Goal: Information Seeking & Learning: Learn about a topic

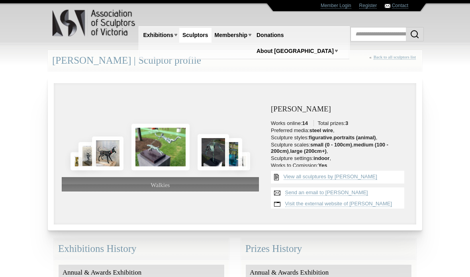
click at [206, 154] on img at bounding box center [212, 152] width 31 height 36
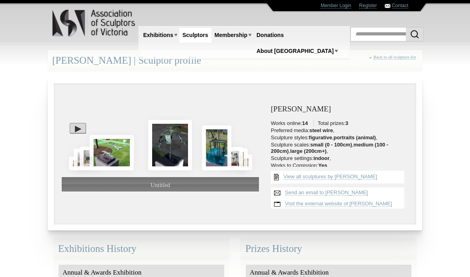
click at [211, 155] on img at bounding box center [217, 147] width 30 height 45
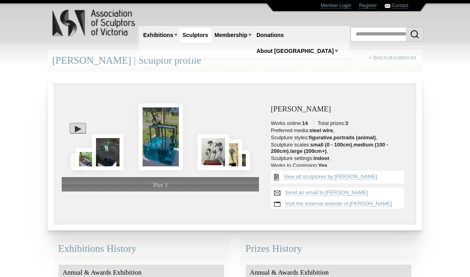
click at [215, 154] on img at bounding box center [212, 152] width 31 height 36
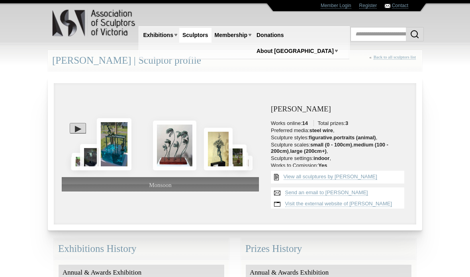
click at [215, 154] on img at bounding box center [218, 149] width 29 height 43
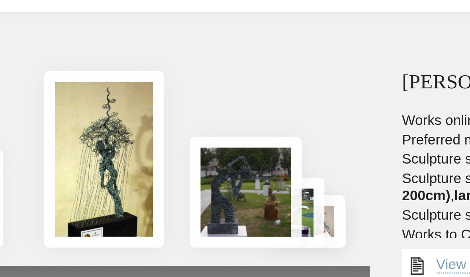
click at [192, 129] on img at bounding box center [212, 149] width 41 height 41
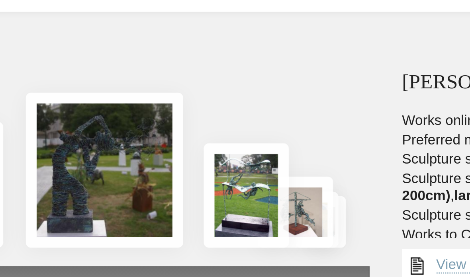
click at [217, 144] on img at bounding box center [231, 157] width 28 height 26
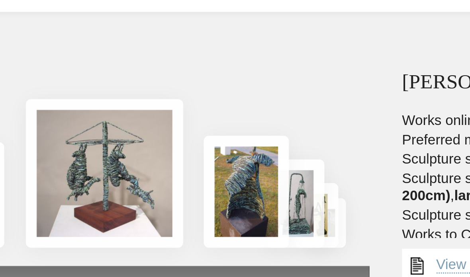
click at [221, 138] on img at bounding box center [231, 154] width 21 height 33
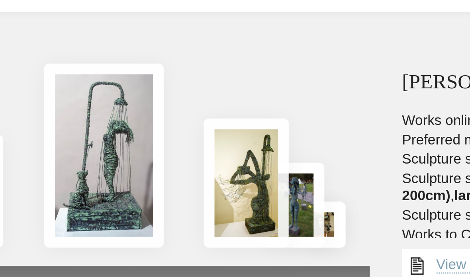
click at [138, 102] on img at bounding box center [160, 136] width 44 height 68
